Goal: Complete application form: Complete application form

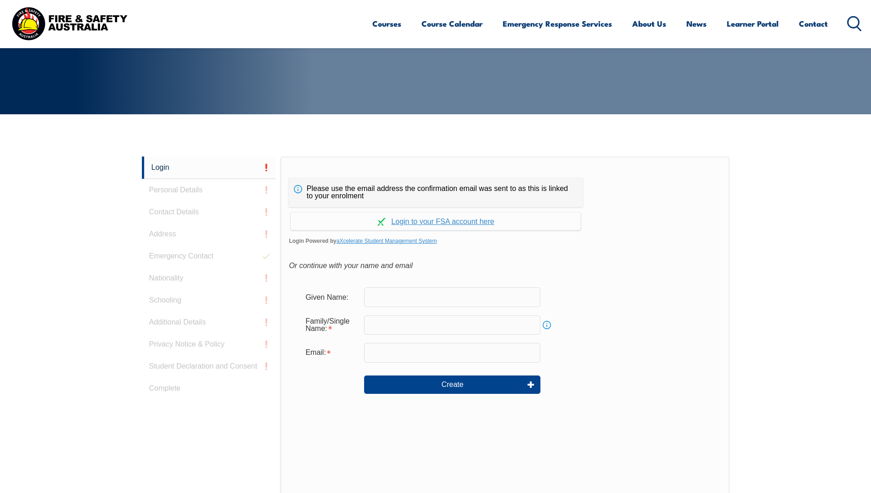
scroll to position [245, 0]
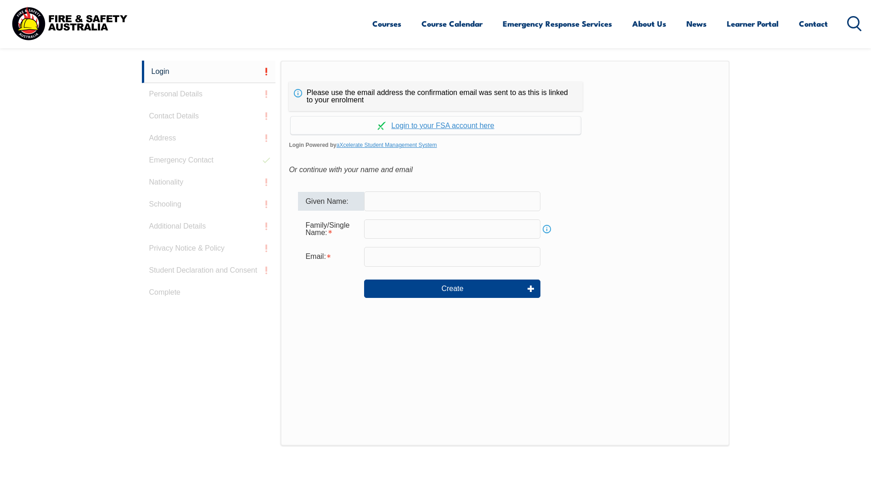
click at [412, 197] on input "text" at bounding box center [452, 200] width 176 height 19
type input "Ben"
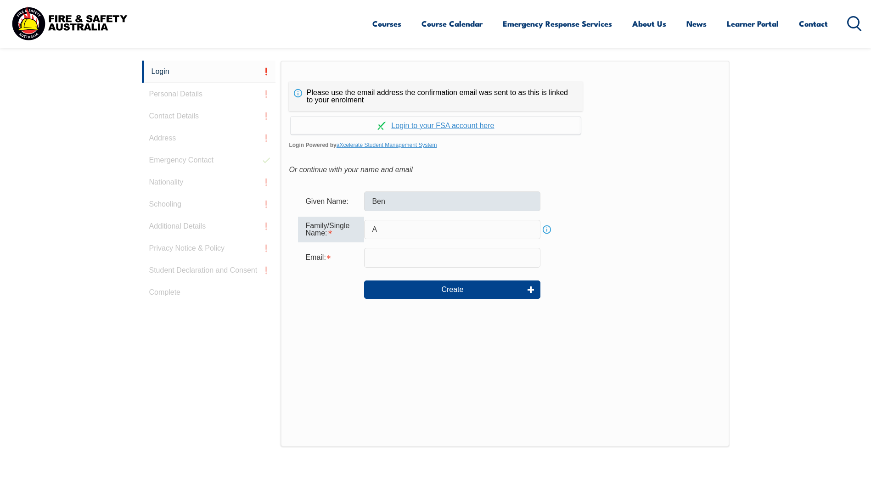
type input "[PERSON_NAME]"
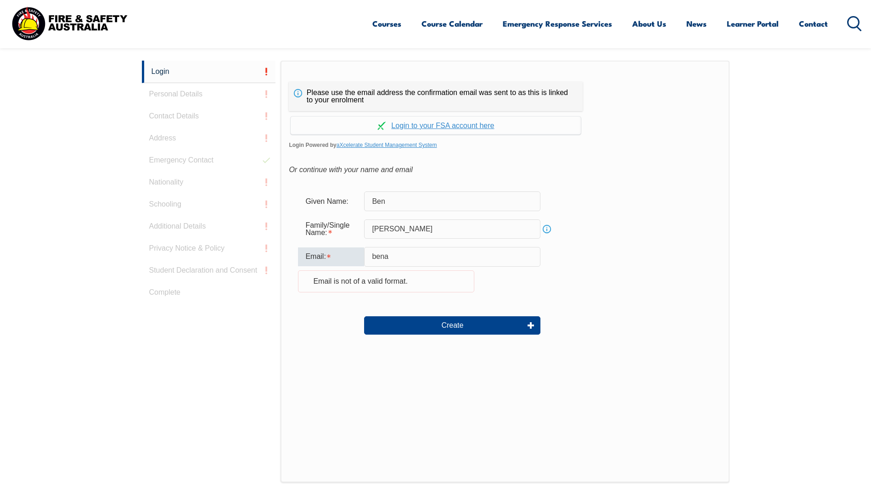
type input "[EMAIL_ADDRESS][PERSON_NAME][DOMAIN_NAME]"
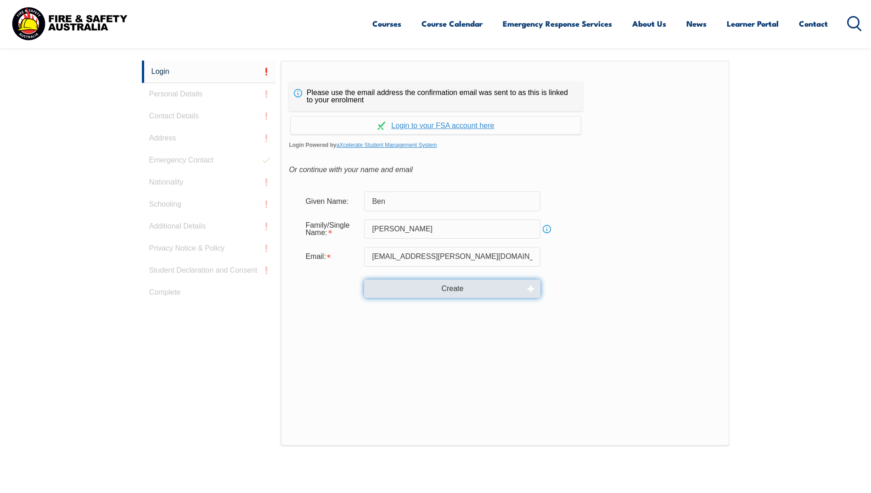
click at [434, 288] on button "Create" at bounding box center [452, 289] width 176 height 18
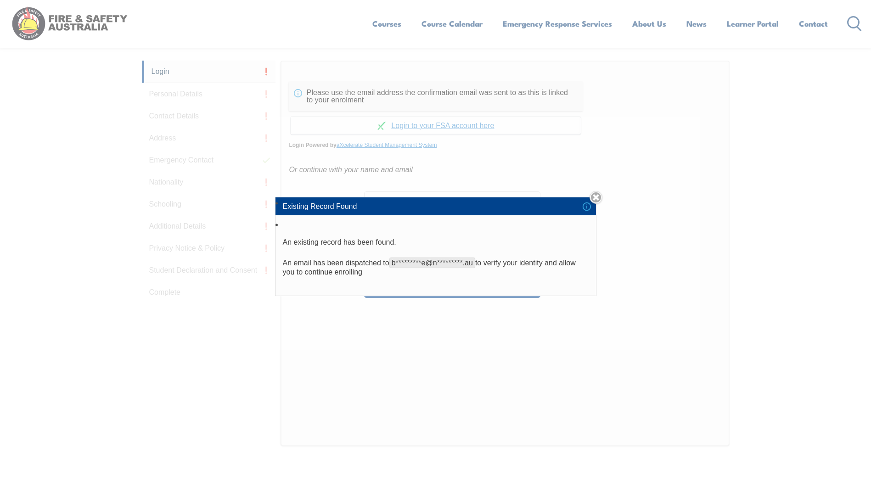
click at [430, 263] on span "b*********e@n*********.au" at bounding box center [432, 263] width 86 height 11
click at [600, 196] on link "Close" at bounding box center [596, 197] width 13 height 13
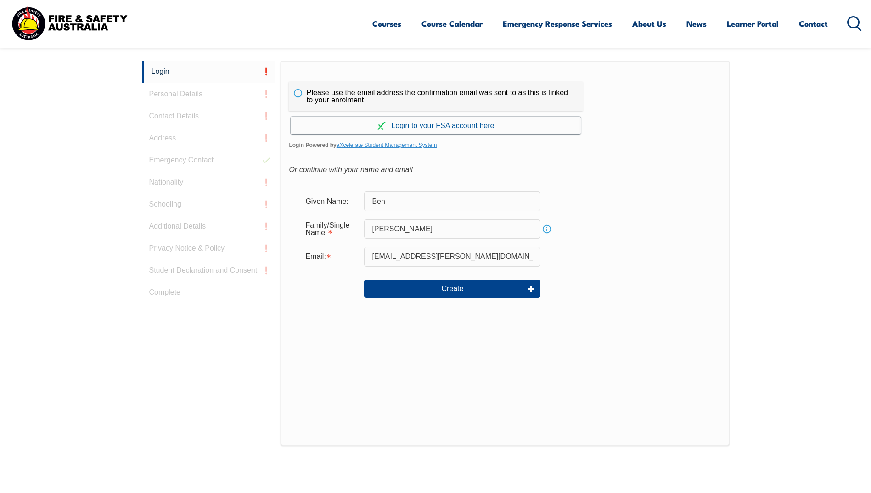
click at [410, 127] on link "Continue with aXcelerate" at bounding box center [436, 126] width 290 height 18
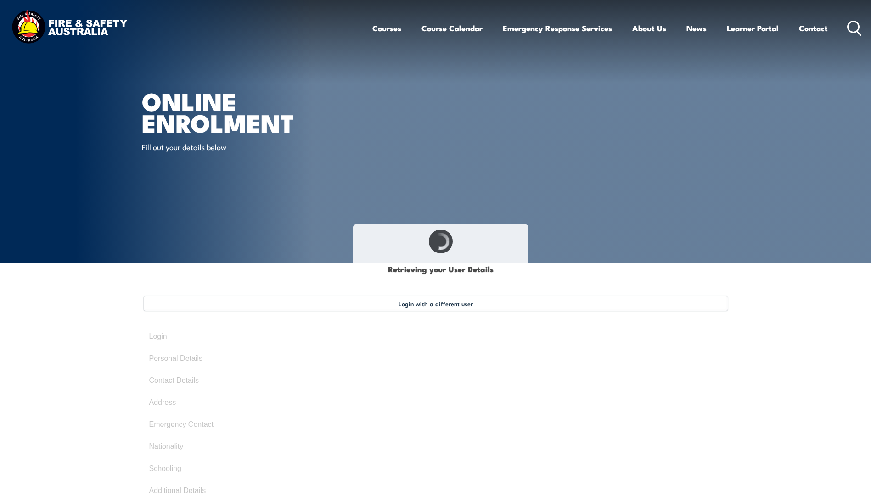
select select "Mr"
type input "Ben"
type input "[PERSON_NAME]"
type input "[DATE]"
type input "XSPW7JKEPL"
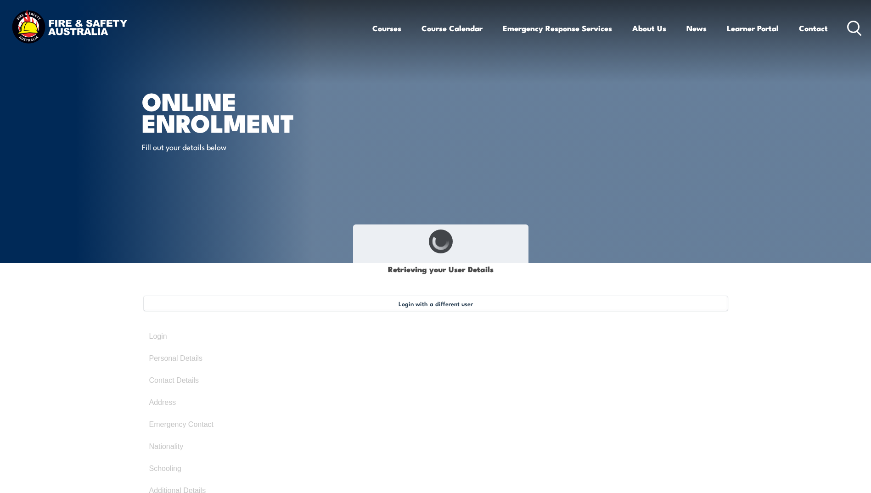
select select "M"
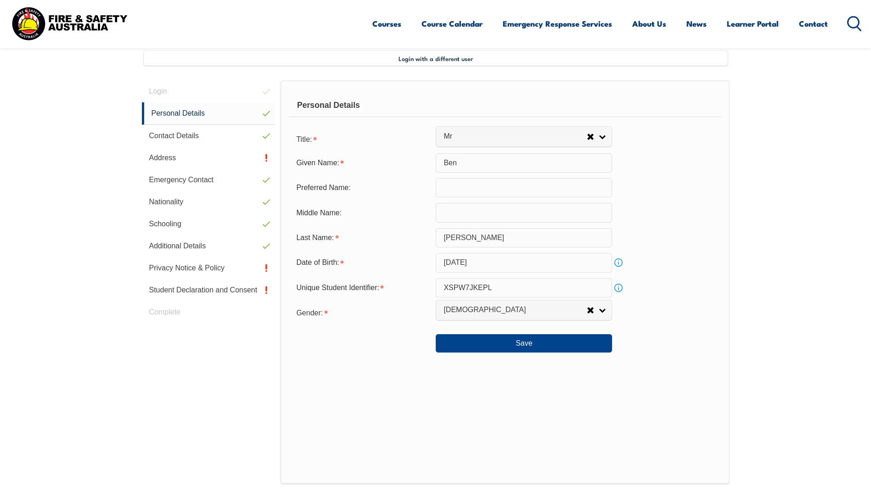
scroll to position [250, 0]
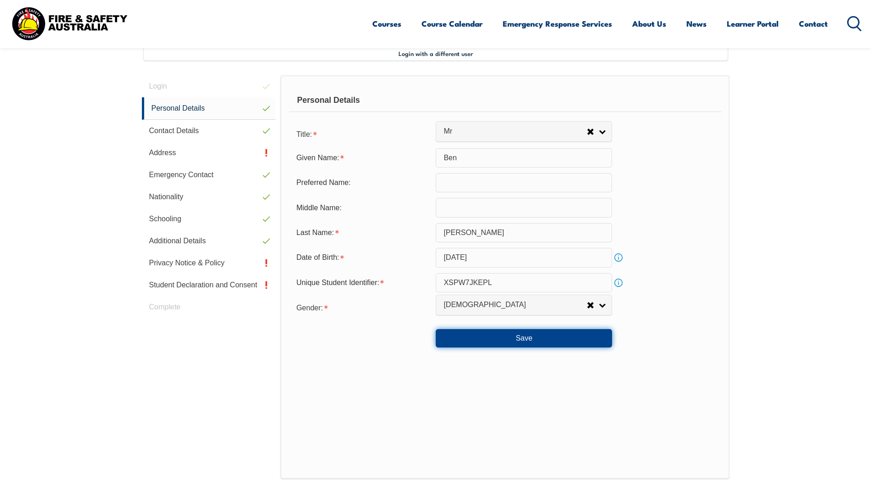
click at [452, 336] on button "Save" at bounding box center [524, 338] width 176 height 18
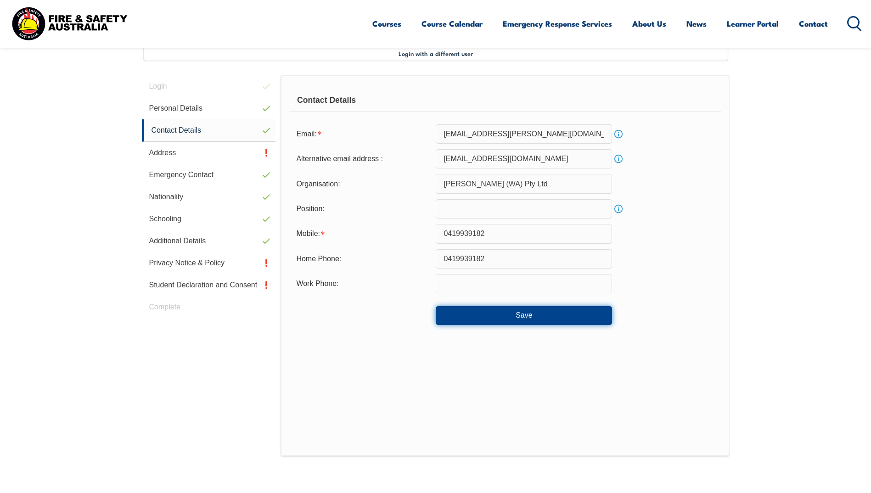
click at [473, 324] on button "Save" at bounding box center [524, 315] width 176 height 18
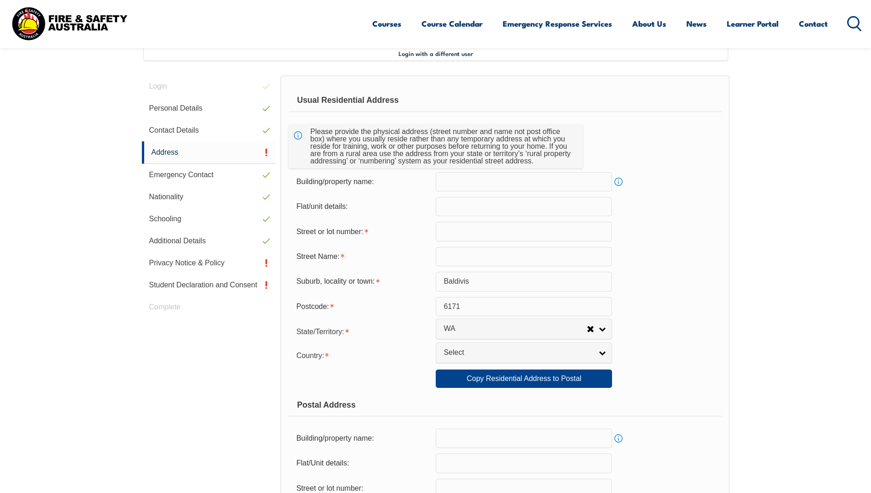
click at [454, 238] on input "text" at bounding box center [524, 231] width 176 height 19
type input "44"
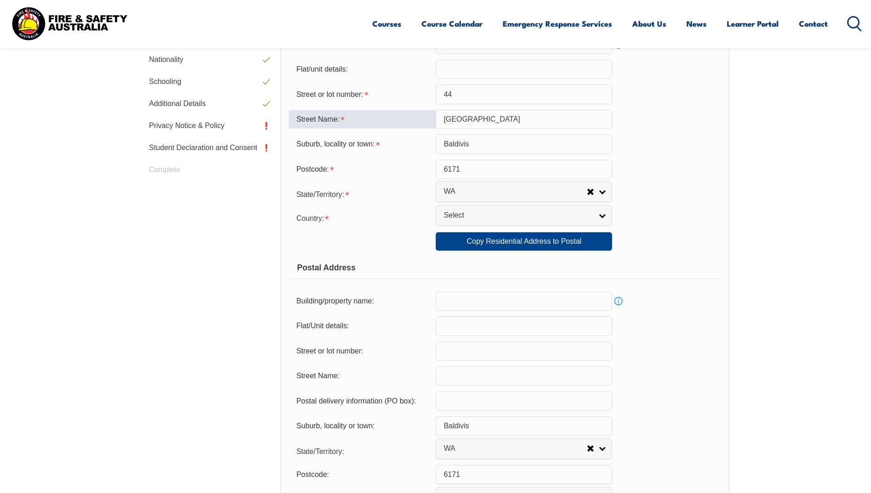
scroll to position [388, 0]
type input "Acrasia Road"
click at [541, 243] on link "Copy Residential Address to Postal" at bounding box center [524, 241] width 176 height 18
type input "44"
type input "Acrasia Road"
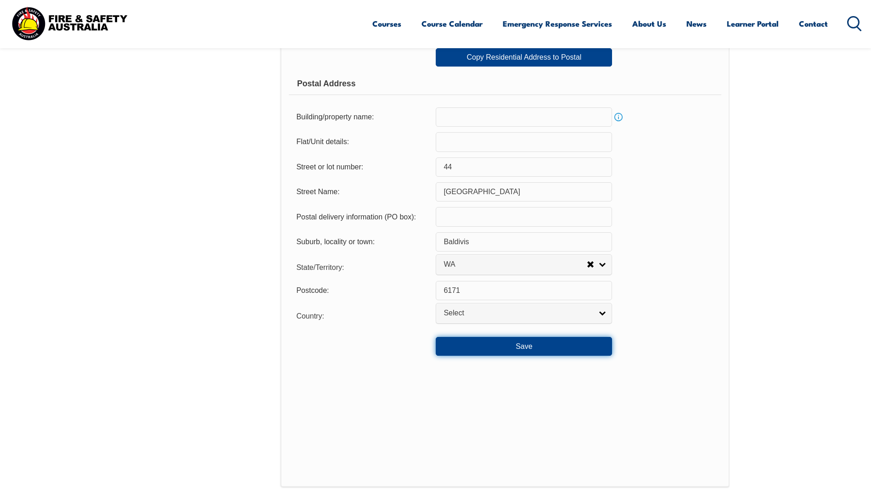
click at [525, 344] on button "Save" at bounding box center [524, 346] width 176 height 18
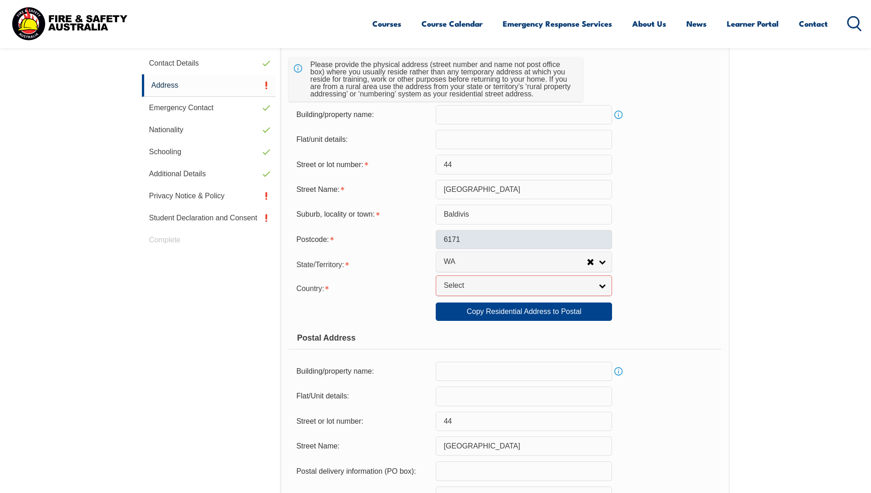
scroll to position [316, 0]
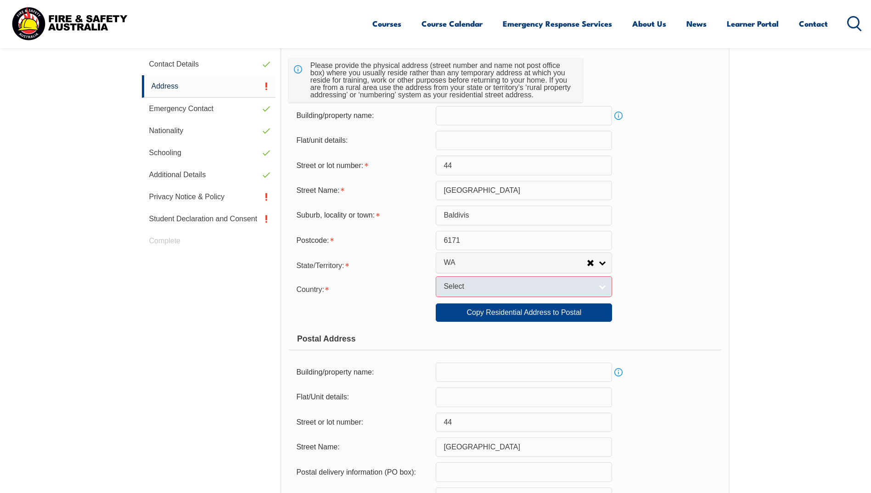
click at [600, 286] on link "Select" at bounding box center [524, 286] width 176 height 21
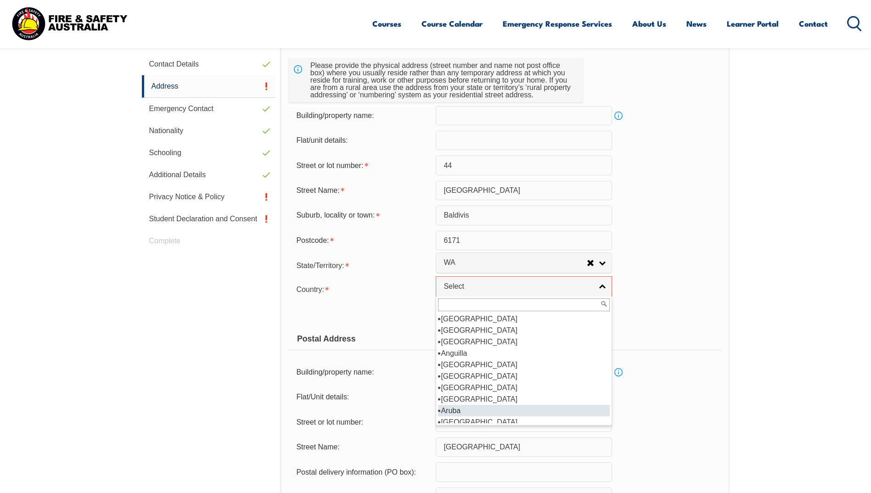
scroll to position [92, 0]
click at [464, 376] on li "[GEOGRAPHIC_DATA]" at bounding box center [524, 376] width 172 height 11
select select "1101"
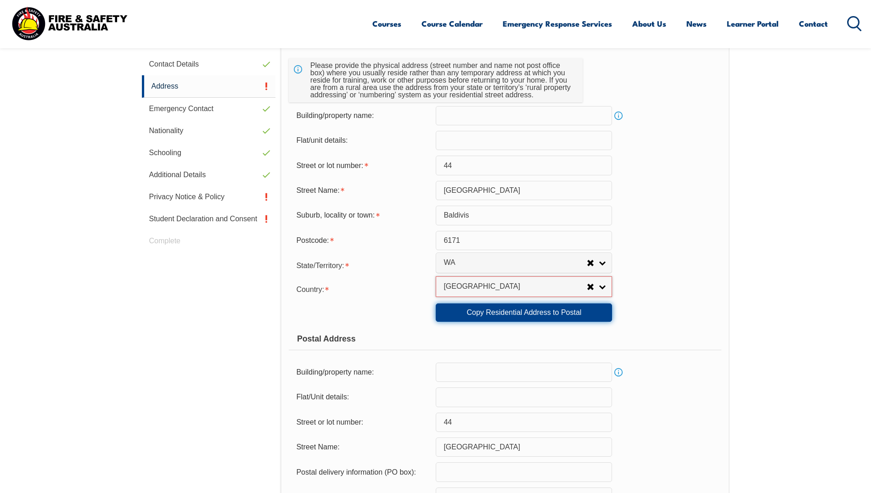
click at [589, 315] on link "Copy Residential Address to Postal" at bounding box center [524, 313] width 176 height 18
select select "1101"
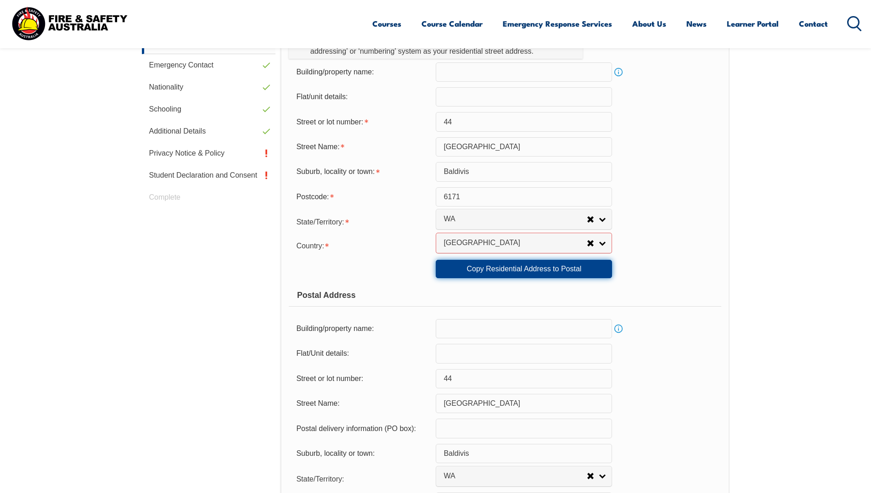
scroll to position [500, 0]
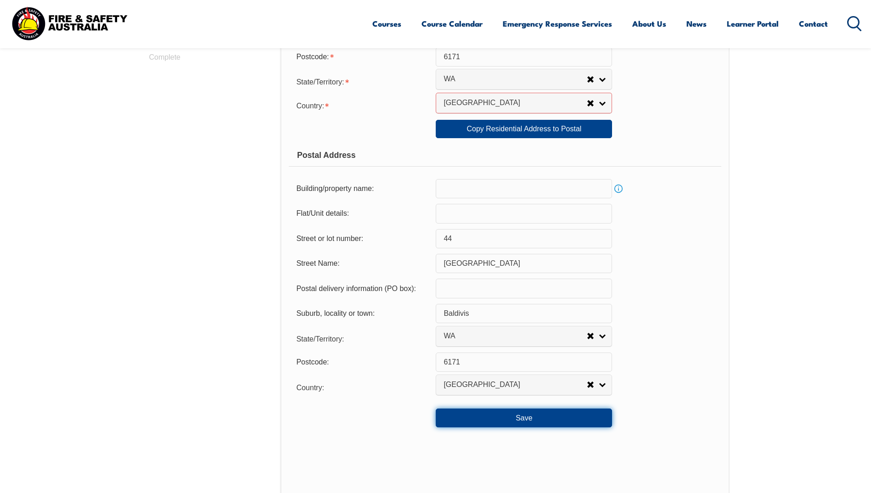
click at [532, 417] on button "Save" at bounding box center [524, 418] width 176 height 18
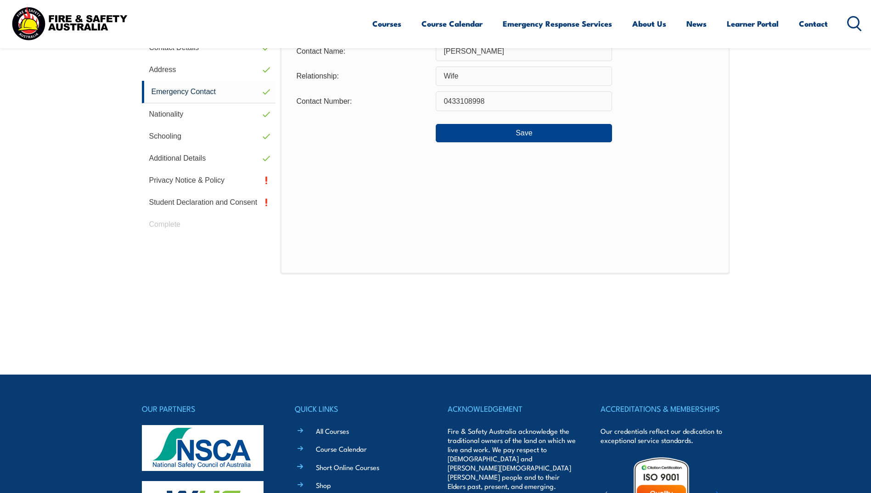
scroll to position [250, 0]
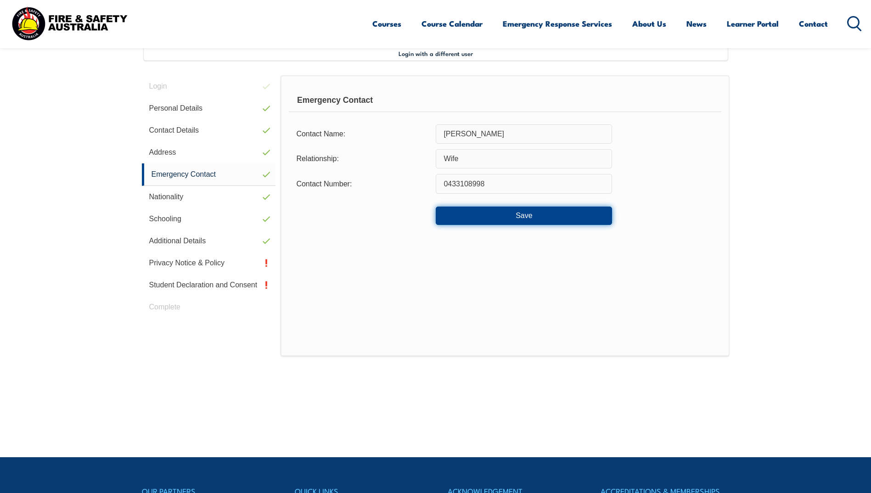
click at [498, 211] on button "Save" at bounding box center [524, 216] width 176 height 18
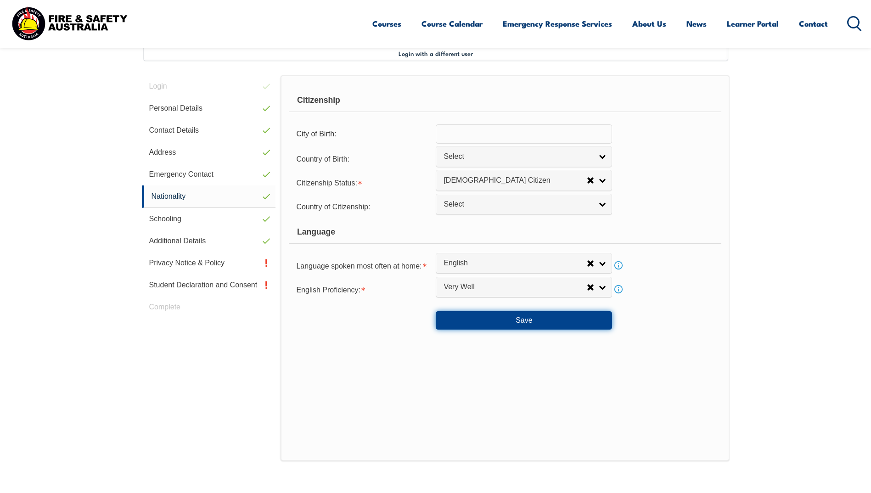
click at [488, 318] on button "Save" at bounding box center [524, 320] width 176 height 18
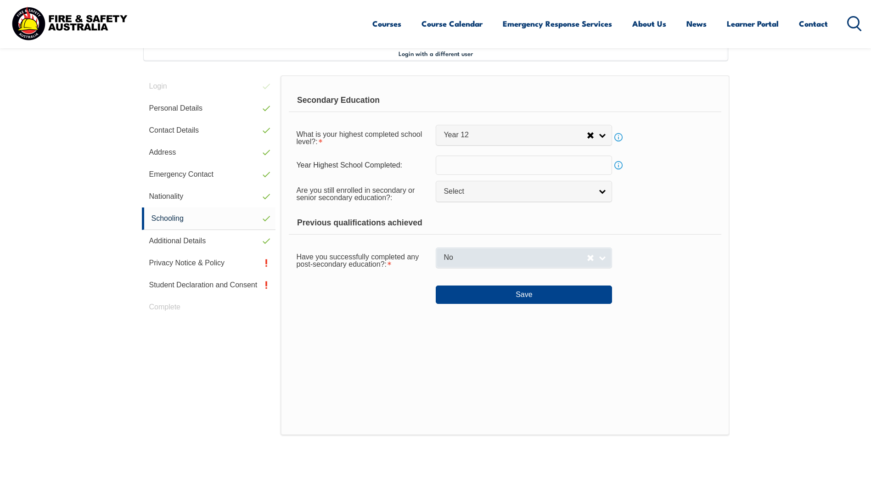
click at [459, 256] on span "No" at bounding box center [515, 258] width 143 height 10
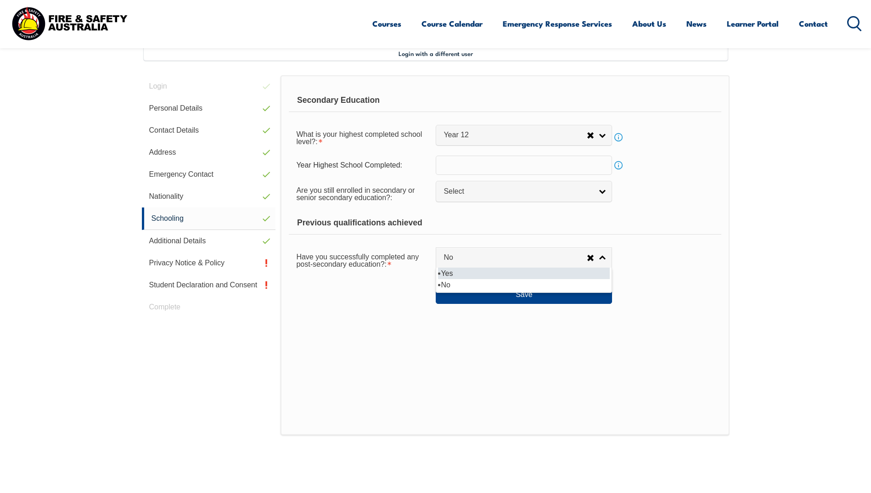
click at [460, 273] on li "Yes" at bounding box center [524, 273] width 172 height 11
select select "true"
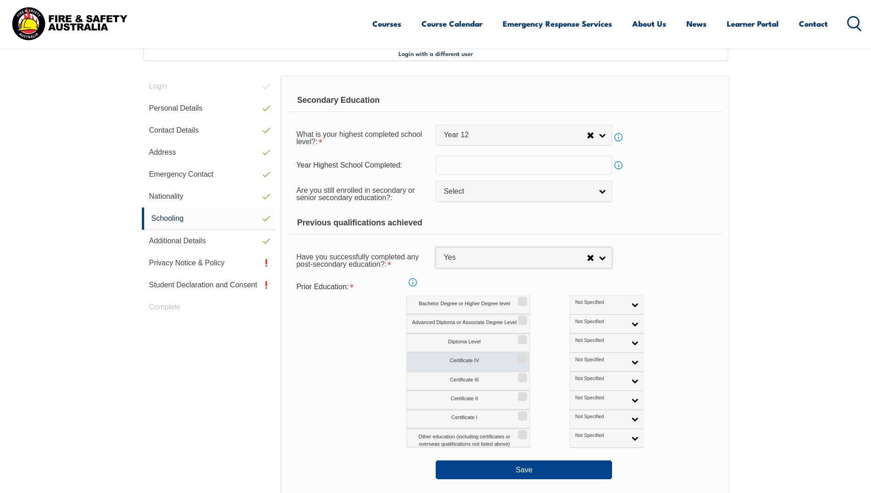
click at [521, 356] on input "Certificate IV" at bounding box center [521, 355] width 6 height 1
checkbox input "true"
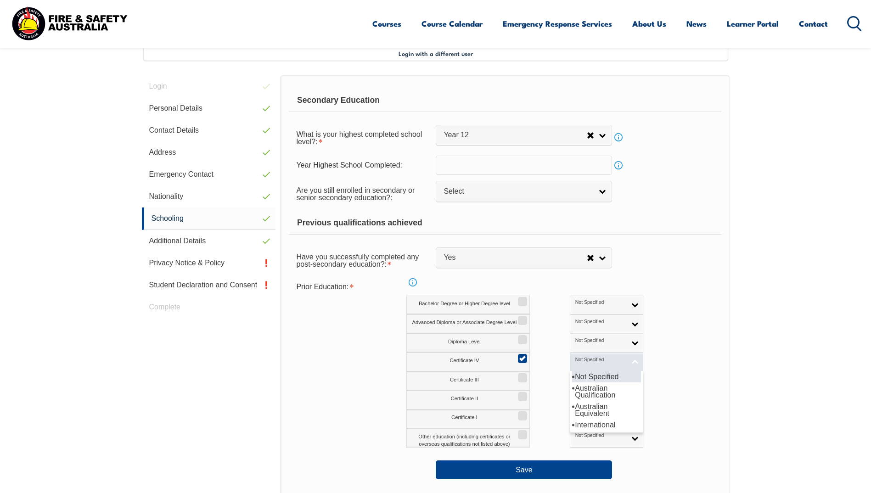
click at [595, 361] on link "Not Specified" at bounding box center [606, 362] width 73 height 19
click at [572, 389] on li "Australian Qualification" at bounding box center [606, 392] width 69 height 18
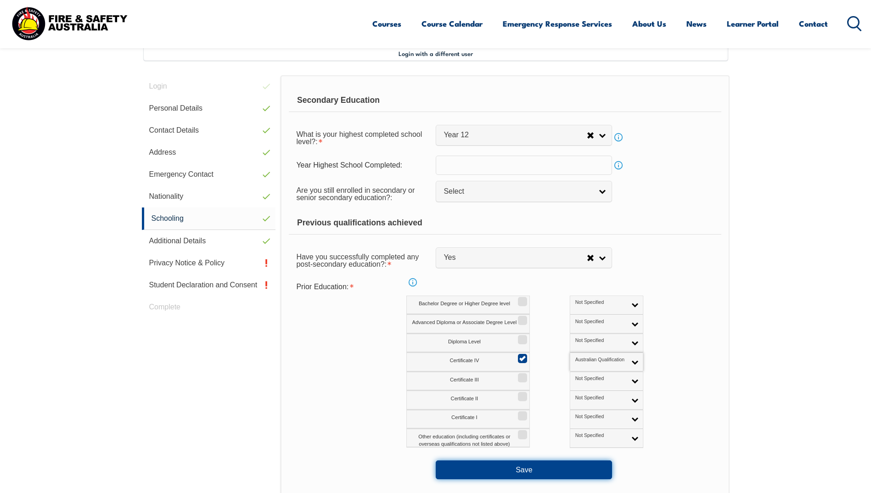
click at [509, 473] on button "Save" at bounding box center [524, 470] width 176 height 18
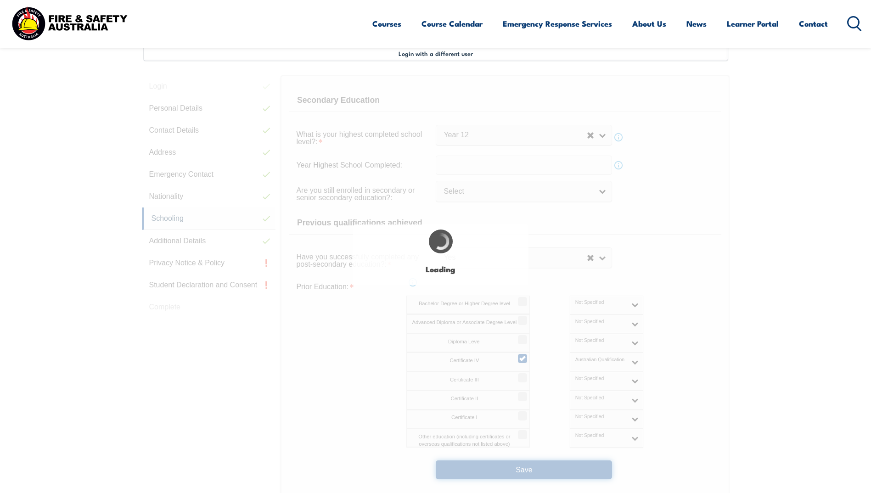
select select "false"
select select
select select "true"
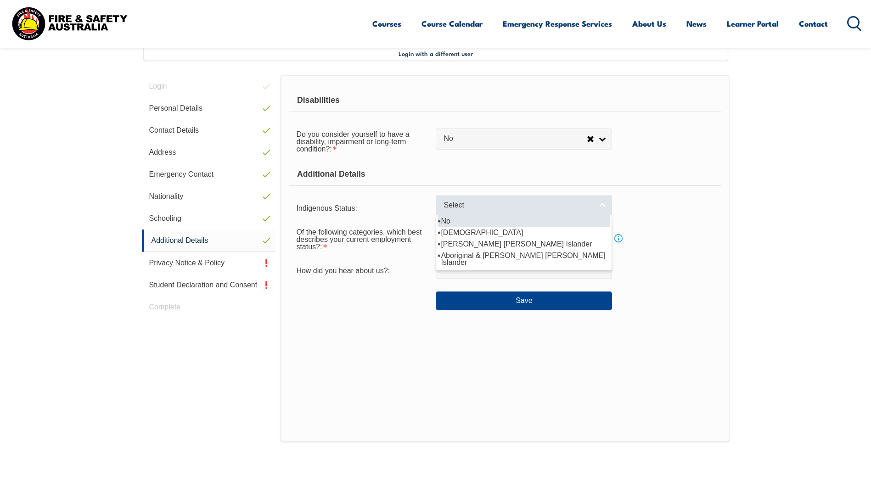
click at [462, 212] on link "Select" at bounding box center [524, 205] width 176 height 21
click at [463, 225] on li "No" at bounding box center [524, 220] width 172 height 11
select select "4"
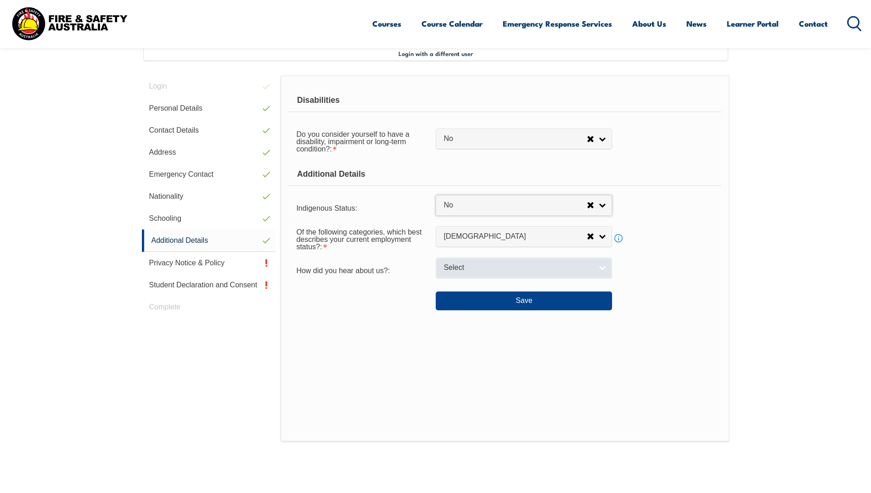
click at [477, 273] on link "Select" at bounding box center [524, 268] width 176 height 21
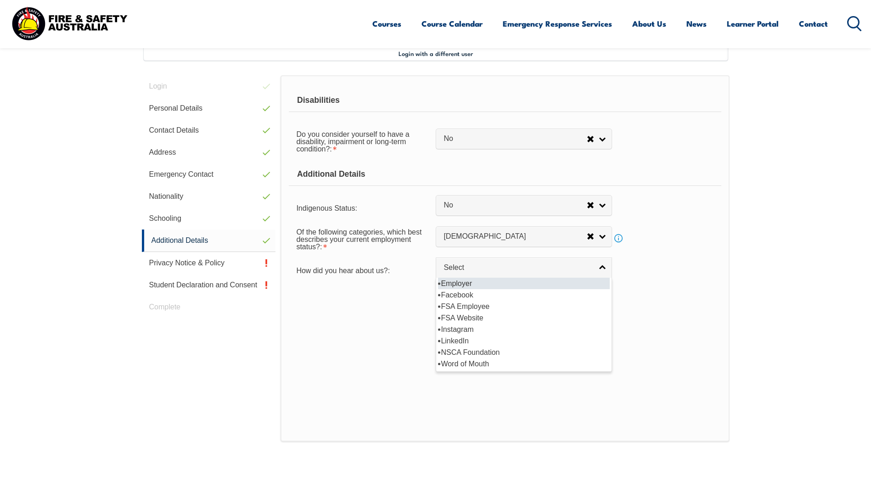
click at [467, 285] on li "Employer" at bounding box center [524, 283] width 172 height 11
select select "8019"
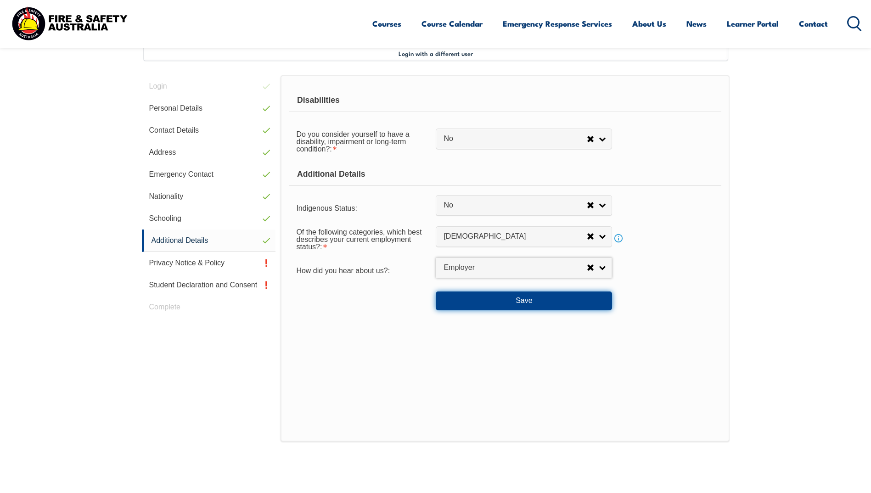
click at [473, 305] on button "Save" at bounding box center [524, 301] width 176 height 18
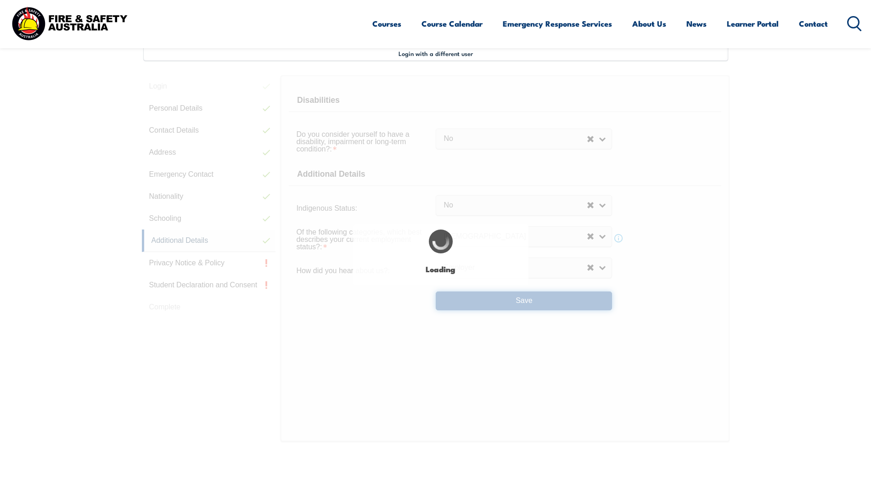
select select "false"
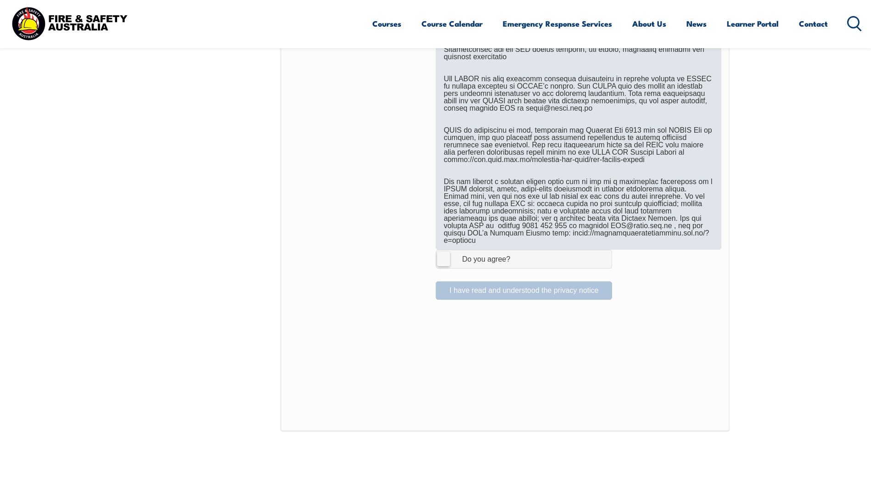
scroll to position [618, 0]
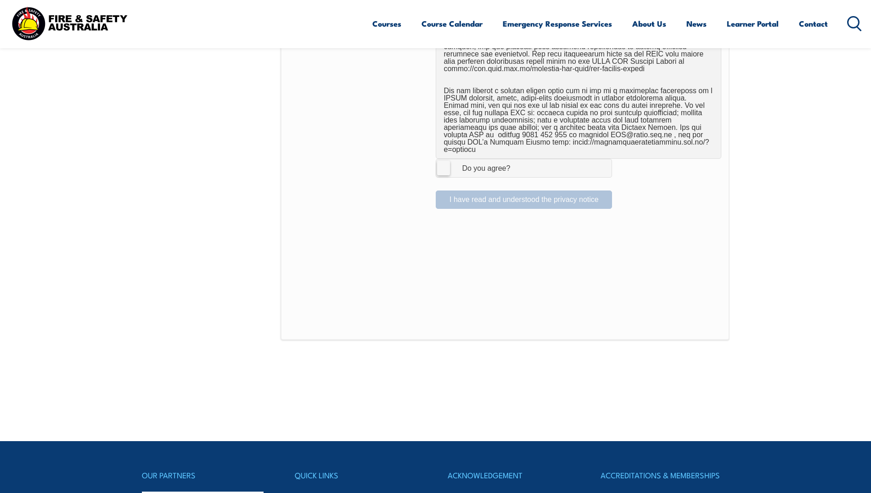
click at [445, 164] on label "I Agree Do you agree?" at bounding box center [524, 168] width 176 height 18
click at [518, 164] on input "I Agree Do you agree?" at bounding box center [526, 167] width 16 height 17
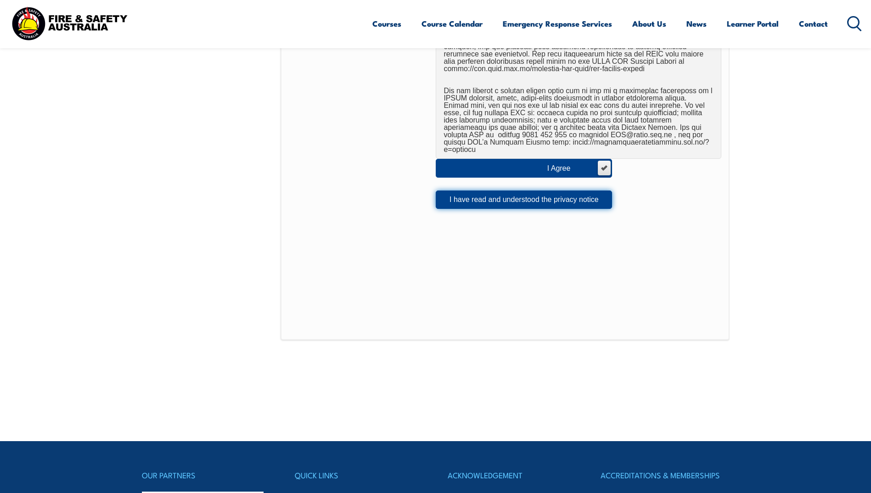
click at [485, 193] on button "I have read and understood the privacy notice" at bounding box center [524, 200] width 176 height 18
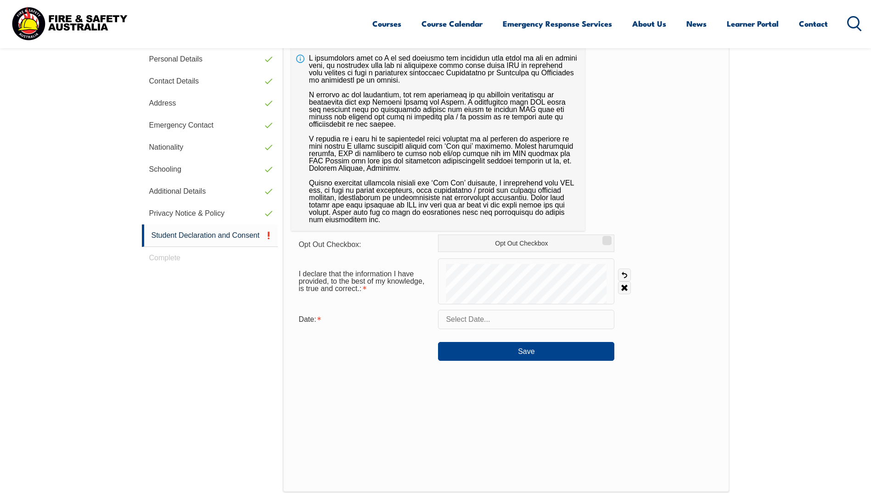
scroll to position [250, 0]
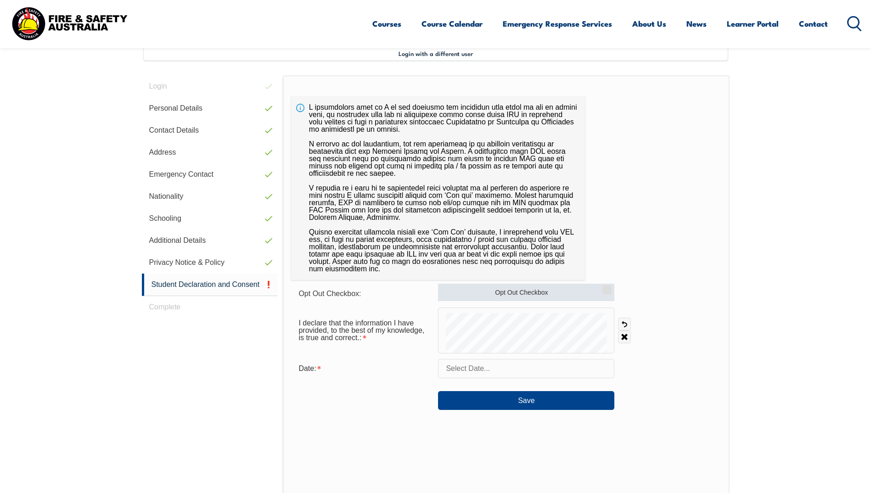
click at [603, 287] on input "Opt Out Checkbox" at bounding box center [606, 286] width 6 height 1
click at [605, 287] on input "Opt Out Checkbox" at bounding box center [606, 286] width 6 height 1
checkbox input "false"
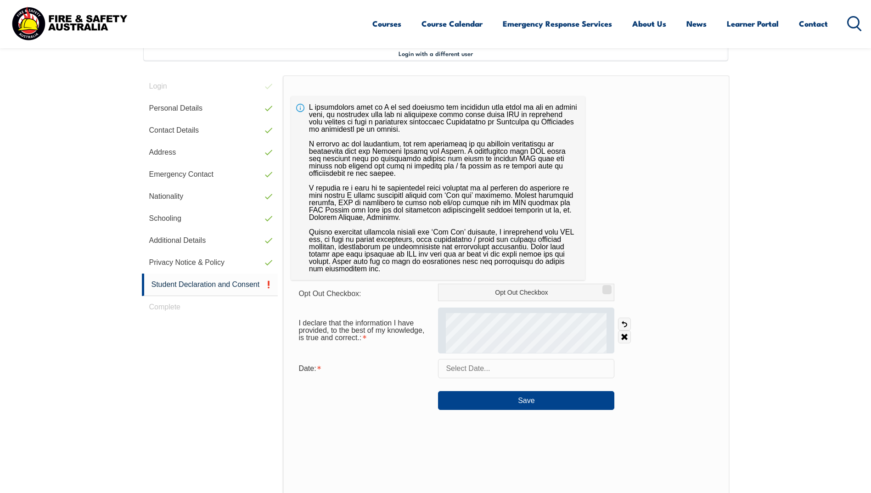
click at [439, 347] on div at bounding box center [526, 331] width 176 height 46
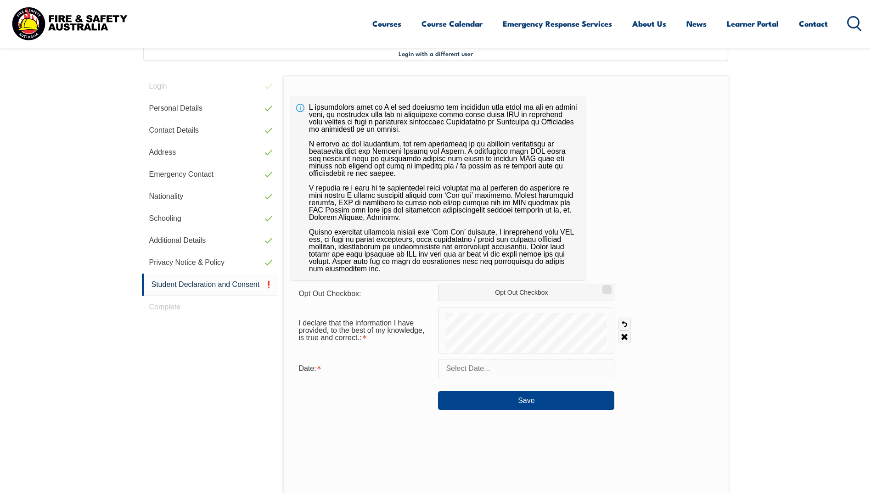
click at [473, 369] on input "text" at bounding box center [526, 368] width 176 height 19
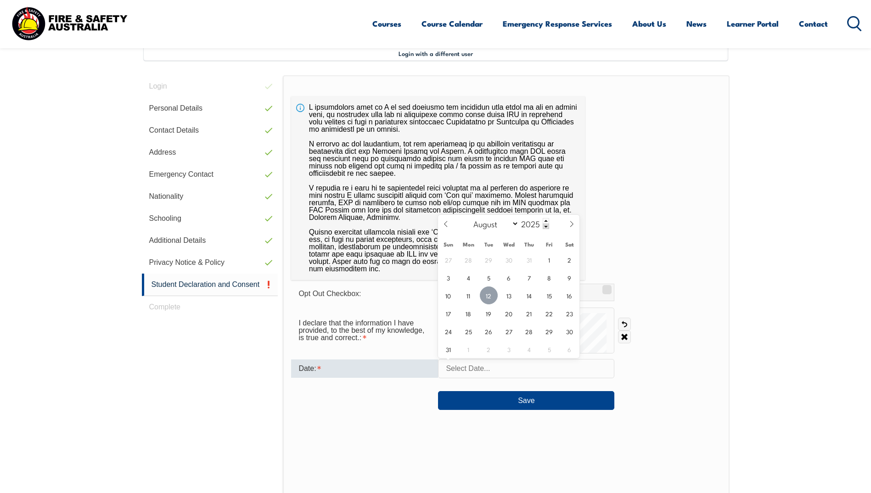
click at [492, 299] on span "12" at bounding box center [489, 296] width 18 height 18
type input "August 12, 2025"
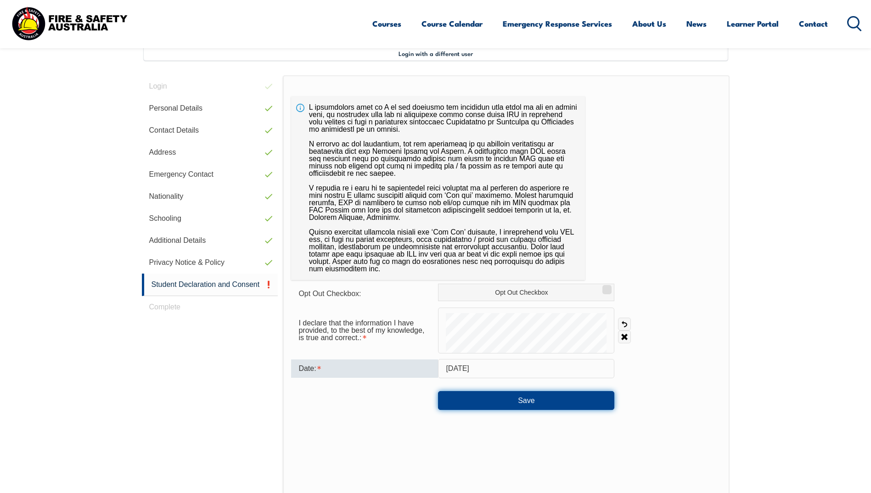
click at [486, 404] on button "Save" at bounding box center [526, 400] width 176 height 18
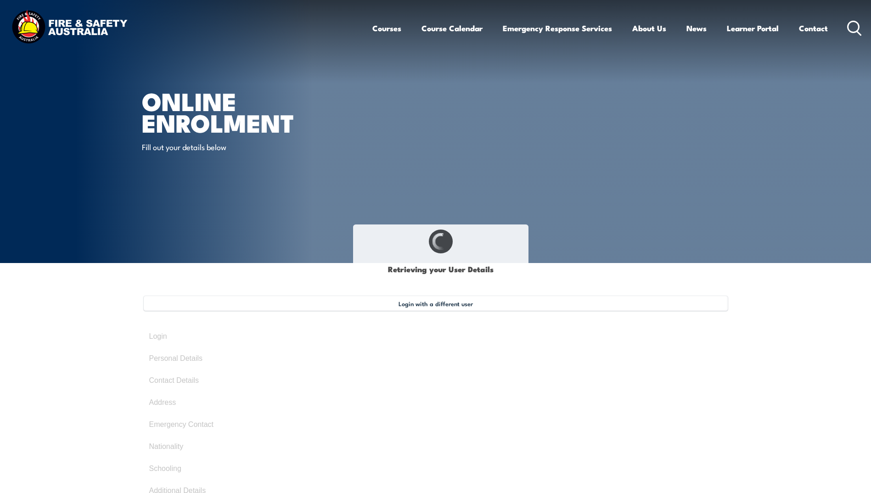
select select "Mr"
type input "Ben"
type input "[PERSON_NAME]"
type input "[DATE]"
type input "XSPW7JKEPL"
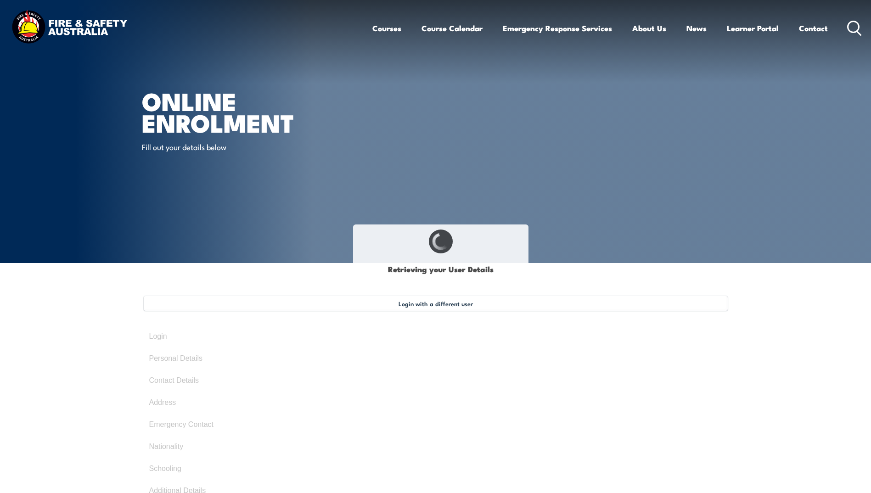
select select "M"
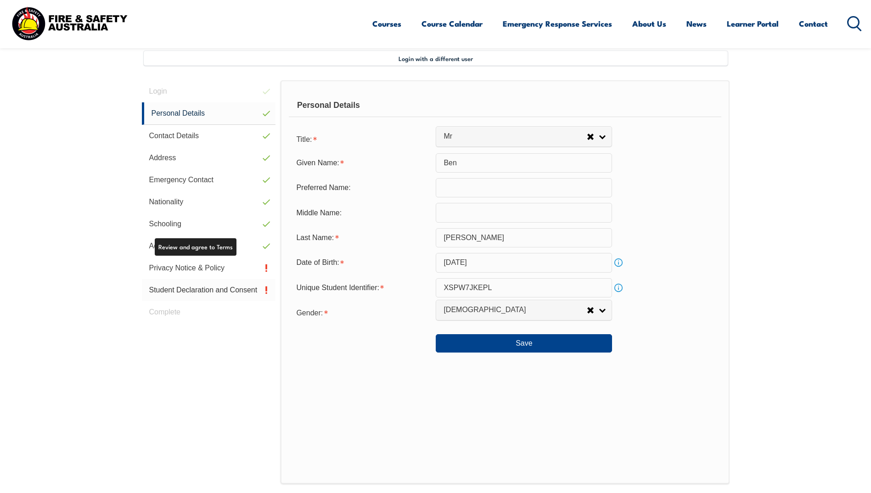
scroll to position [250, 0]
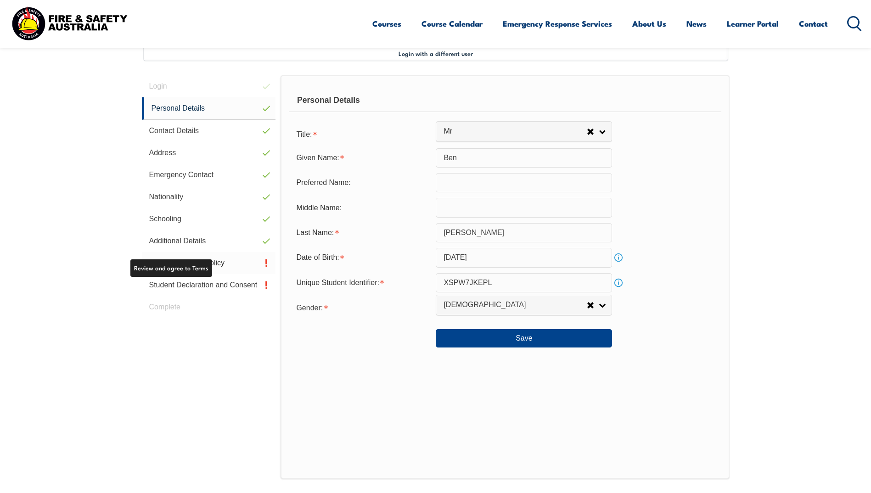
click at [192, 260] on link "Privacy Notice & Policy" at bounding box center [209, 263] width 134 height 22
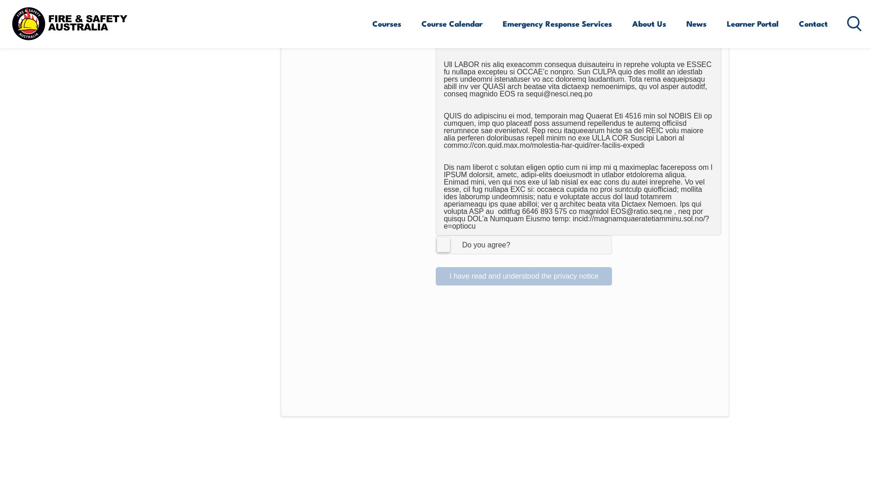
scroll to position [618, 0]
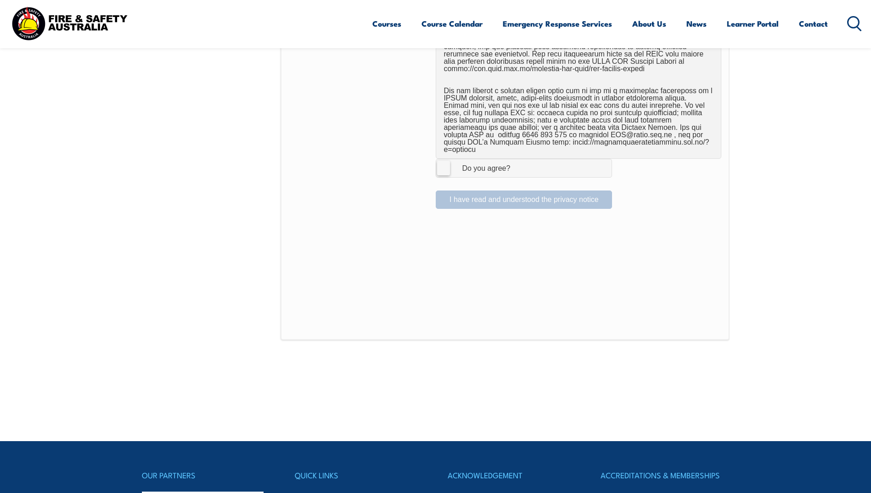
click at [445, 161] on label "I Agree Do you agree?" at bounding box center [524, 168] width 176 height 18
click at [518, 161] on input "I Agree Do you agree?" at bounding box center [526, 167] width 16 height 17
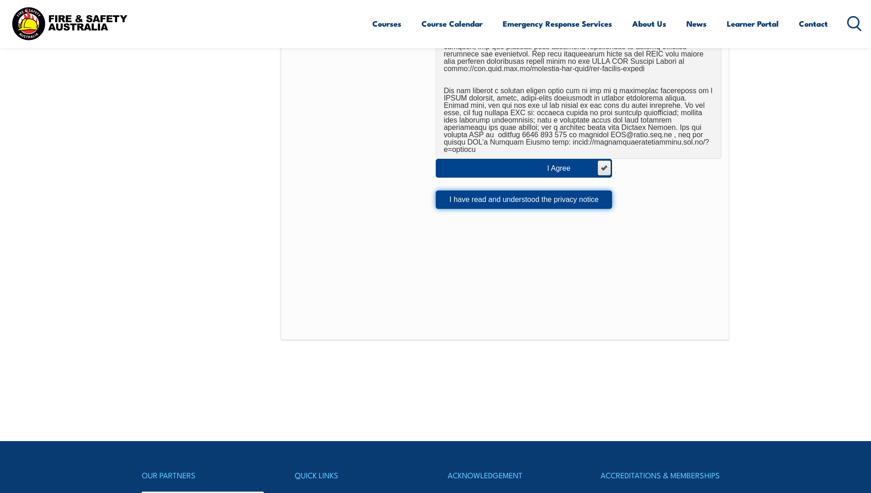
click at [503, 192] on button "I have read and understood the privacy notice" at bounding box center [524, 200] width 176 height 18
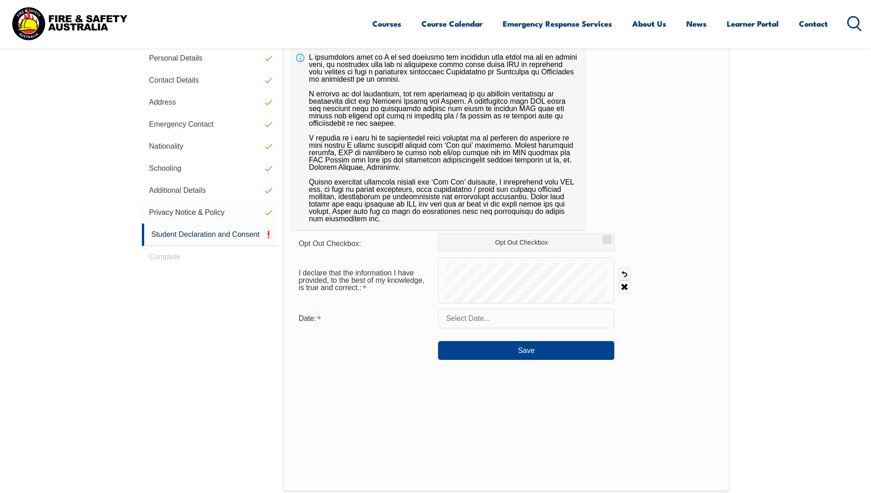
scroll to position [250, 0]
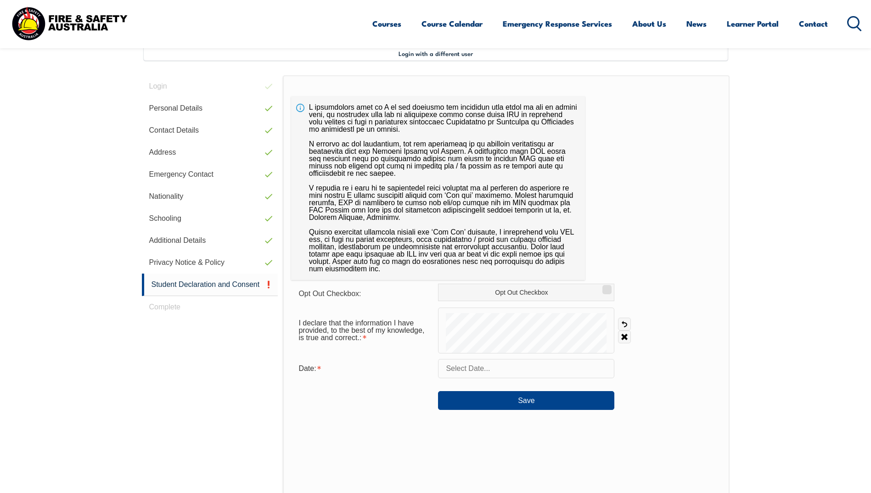
click at [488, 370] on input "text" at bounding box center [526, 368] width 176 height 19
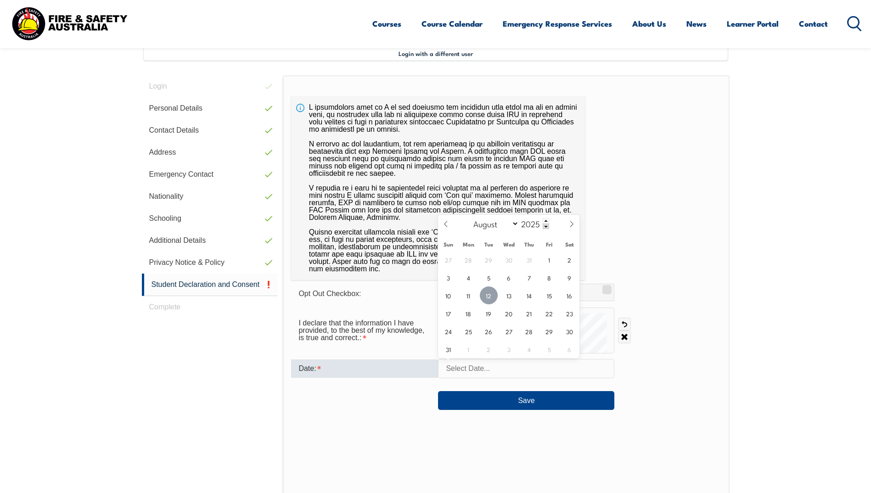
click at [492, 296] on span "12" at bounding box center [489, 296] width 18 height 18
type input "August 12, 2025"
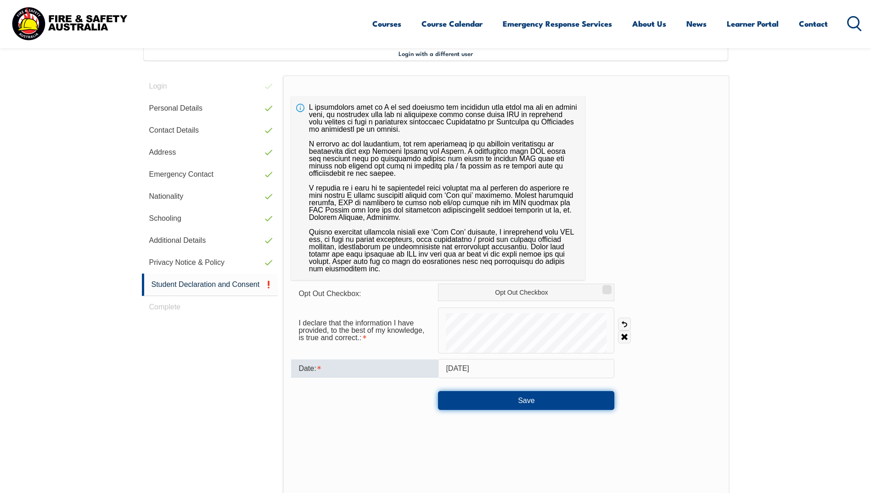
click at [509, 402] on button "Save" at bounding box center [526, 400] width 176 height 18
